Goal: Information Seeking & Learning: Learn about a topic

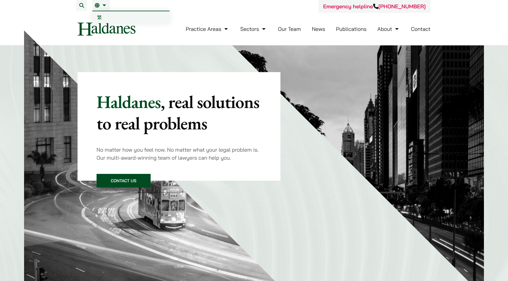
click at [82, 8] on button "Search" at bounding box center [81, 5] width 11 height 11
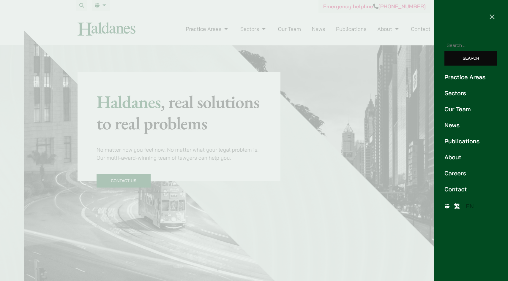
click at [457, 175] on link "Careers" at bounding box center [470, 173] width 53 height 9
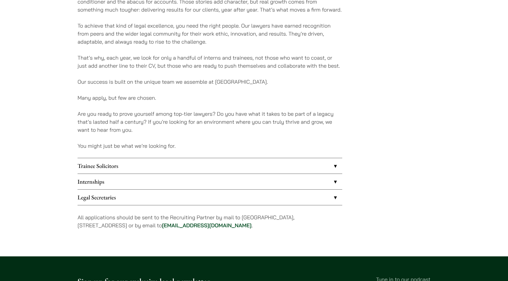
scroll to position [407, 0]
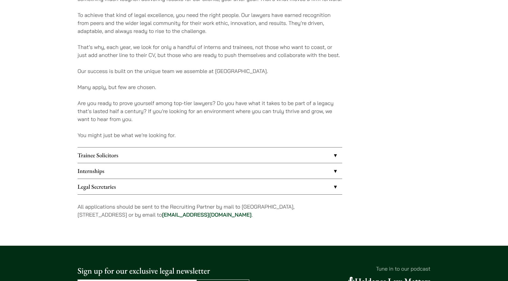
click at [335, 172] on link "Internships" at bounding box center [209, 170] width 265 height 15
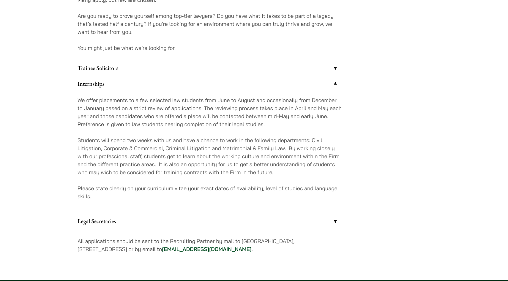
scroll to position [489, 0]
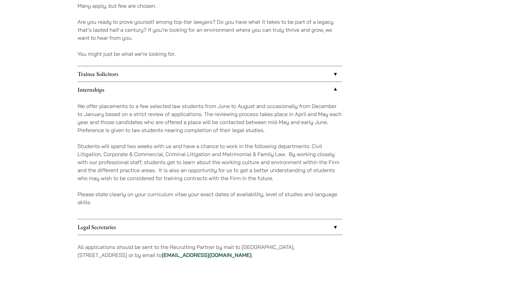
click at [335, 74] on link "Trainee Solicitors" at bounding box center [209, 73] width 265 height 15
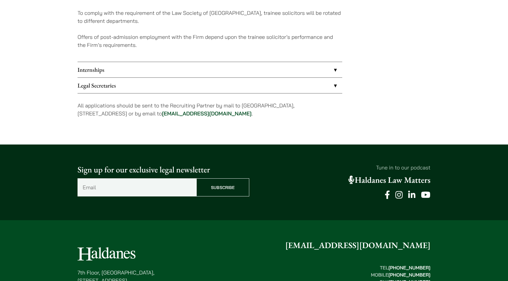
scroll to position [669, 0]
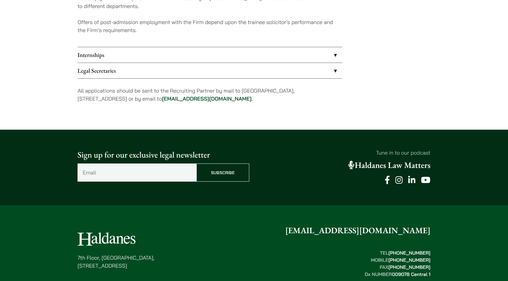
click at [335, 53] on link "Internships" at bounding box center [209, 54] width 265 height 15
